Goal: Register for event/course

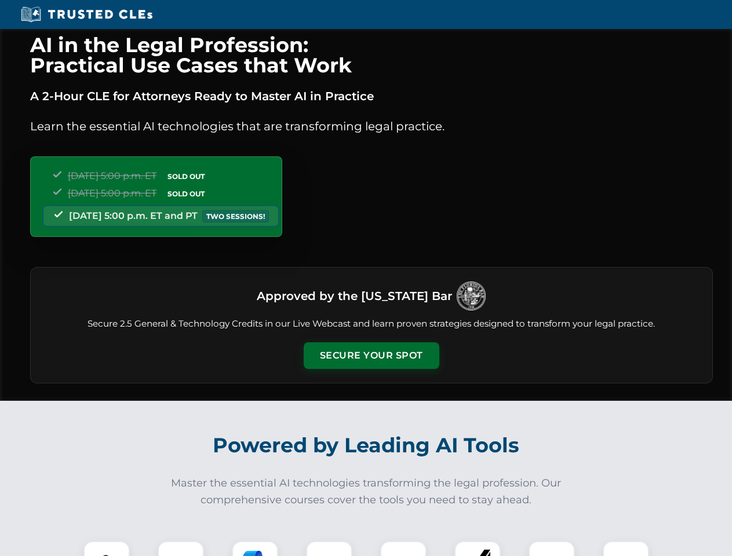
click at [371, 356] on button "Secure Your Spot" at bounding box center [372, 355] width 136 height 27
click at [107, 549] on img at bounding box center [107, 564] width 34 height 34
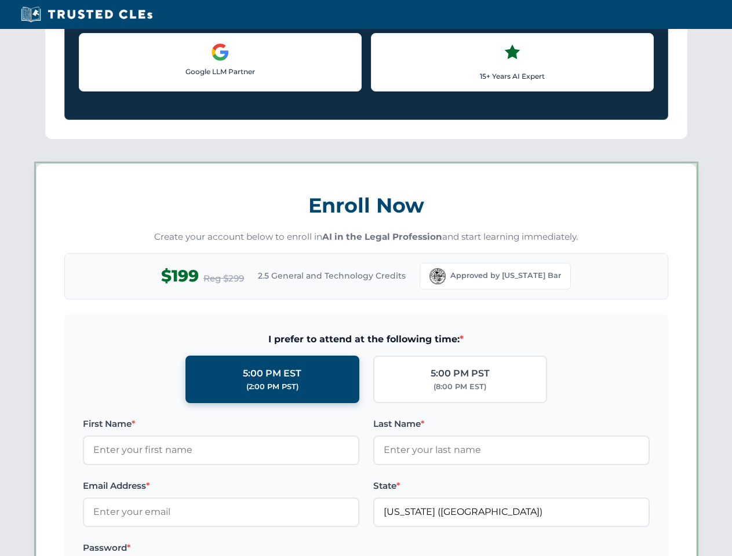
click at [255, 549] on label "Password *" at bounding box center [221, 548] width 276 height 14
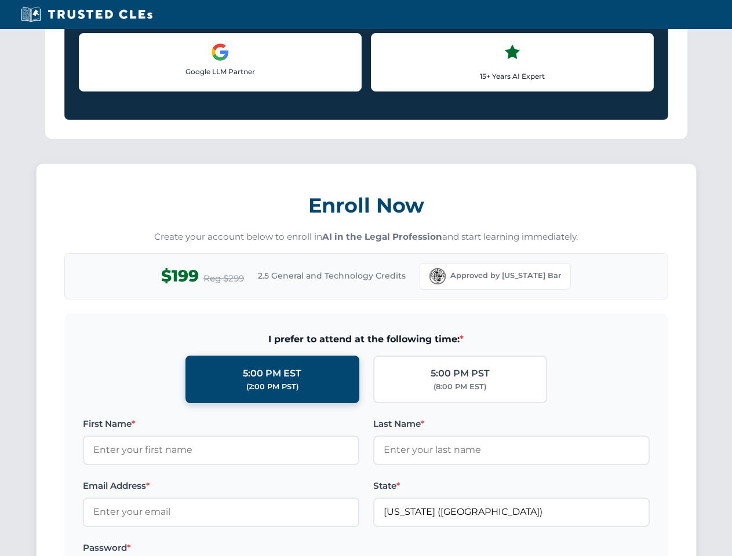
scroll to position [1137, 0]
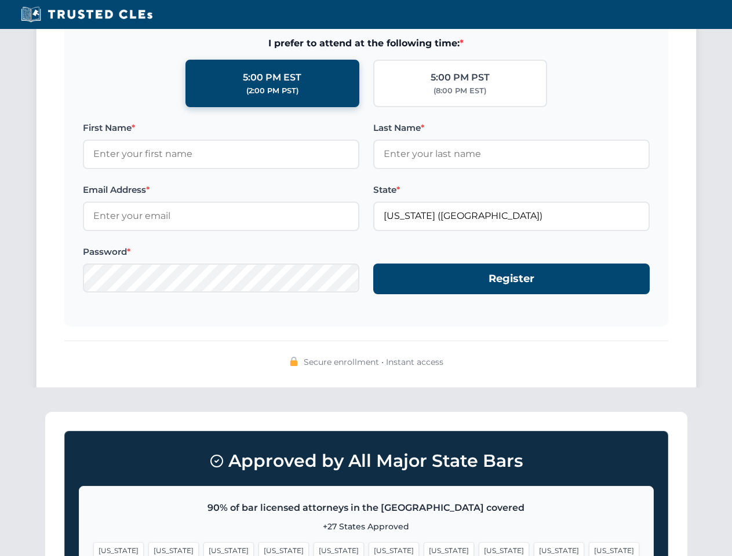
click at [533, 549] on span "[US_STATE]" at bounding box center [558, 550] width 50 height 17
